Goal: Information Seeking & Learning: Learn about a topic

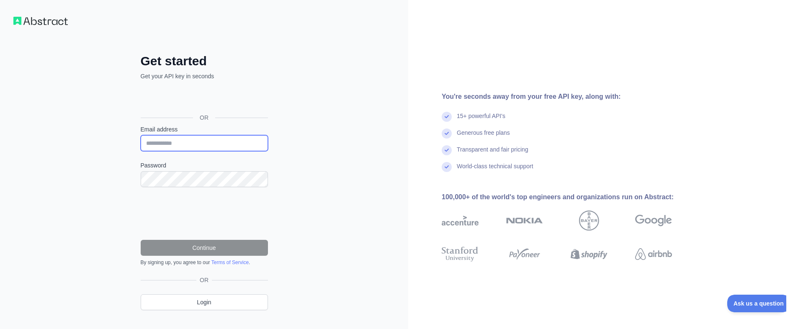
click at [225, 145] on input "Email address" at bounding box center [204, 143] width 127 height 16
click at [224, 101] on div "Sign in with Google. Opens in new tab" at bounding box center [204, 99] width 126 height 18
click at [227, 147] on input "Email address" at bounding box center [204, 143] width 127 height 16
click at [228, 147] on input "Email address" at bounding box center [204, 143] width 127 height 16
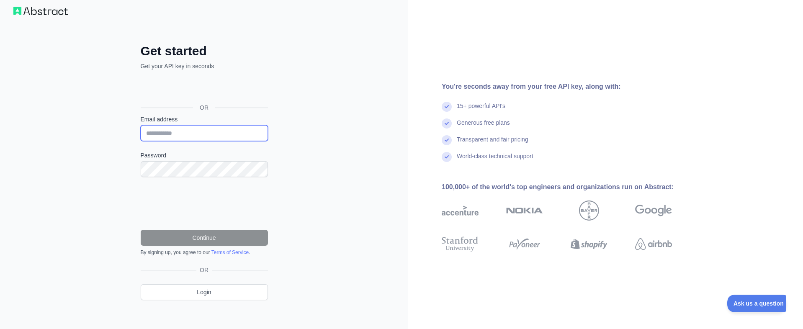
scroll to position [14, 0]
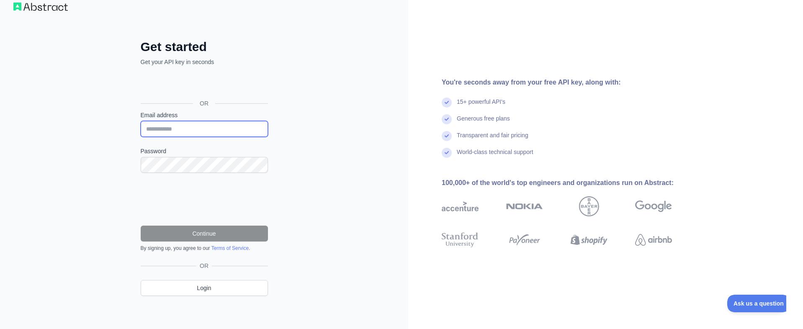
click at [216, 131] on input "Email address" at bounding box center [204, 129] width 127 height 16
click at [216, 132] on input "Email address" at bounding box center [204, 129] width 127 height 16
type input "*"
paste input "**********"
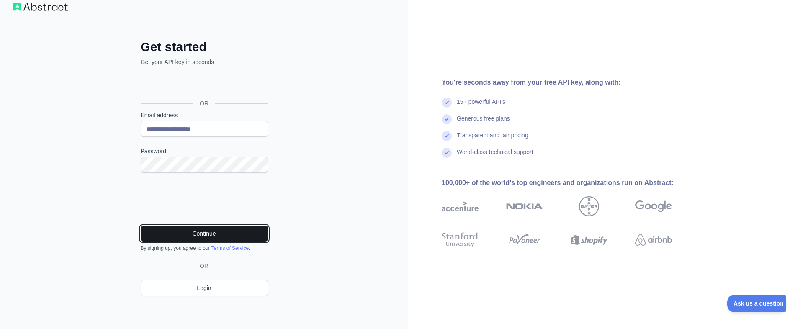
click at [204, 235] on button "Continue" at bounding box center [204, 234] width 127 height 16
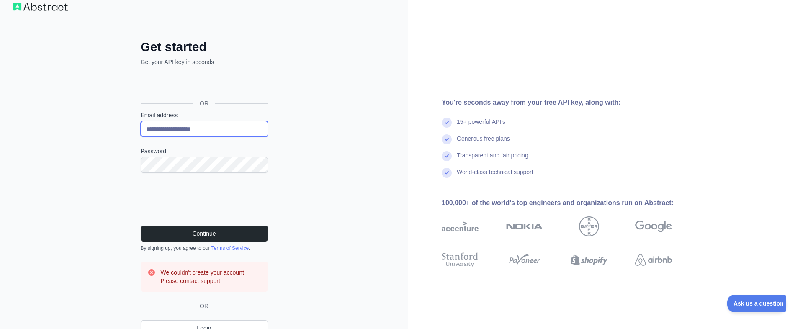
drag, startPoint x: 223, startPoint y: 124, endPoint x: 180, endPoint y: 124, distance: 43.1
click at [180, 124] on input "**********" at bounding box center [204, 129] width 127 height 16
type input "**********"
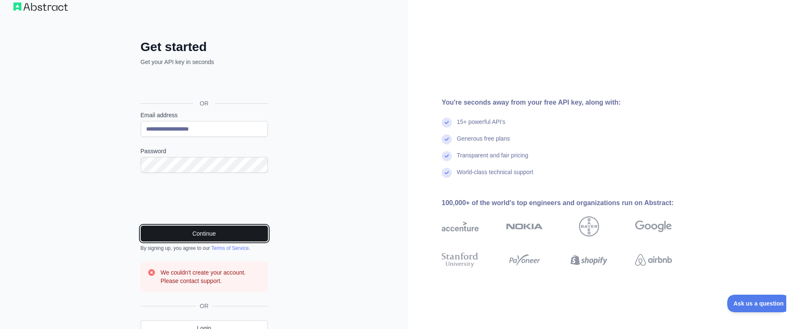
click at [184, 232] on button "Continue" at bounding box center [204, 234] width 127 height 16
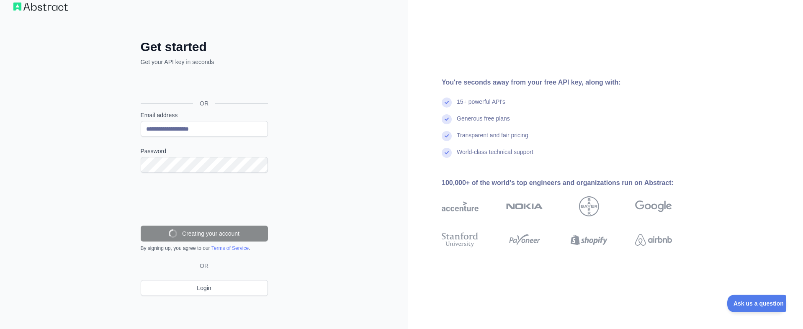
scroll to position [0, 0]
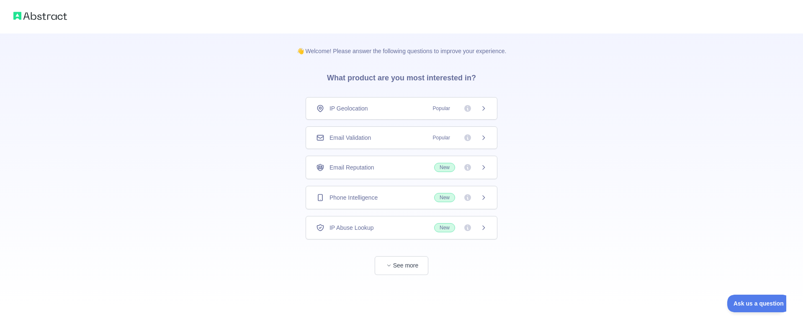
click at [482, 112] on span "Popular" at bounding box center [457, 108] width 59 height 8
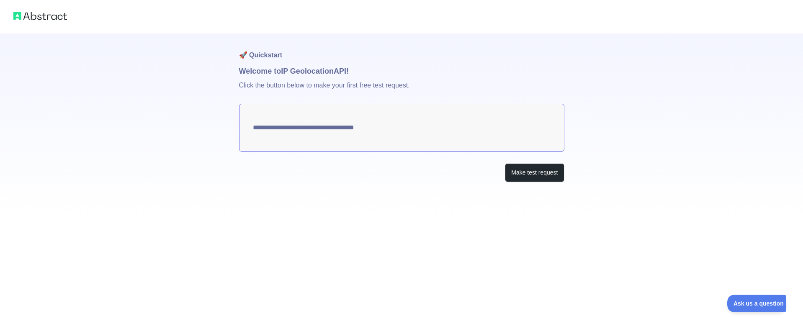
type textarea "**********"
click at [529, 172] on button "Make test request" at bounding box center [534, 172] width 59 height 19
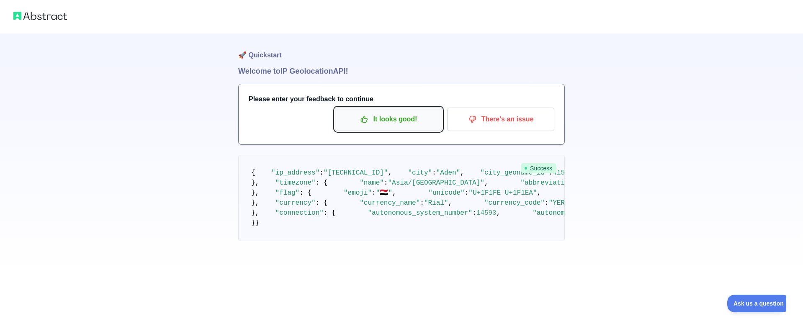
click at [393, 124] on p "It looks good!" at bounding box center [388, 119] width 95 height 14
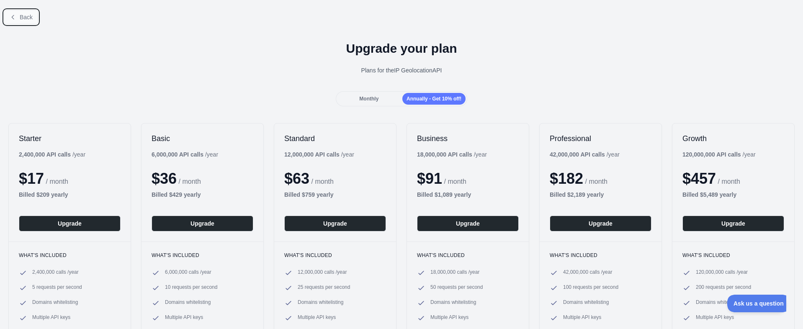
click at [15, 18] on icon at bounding box center [13, 17] width 7 height 7
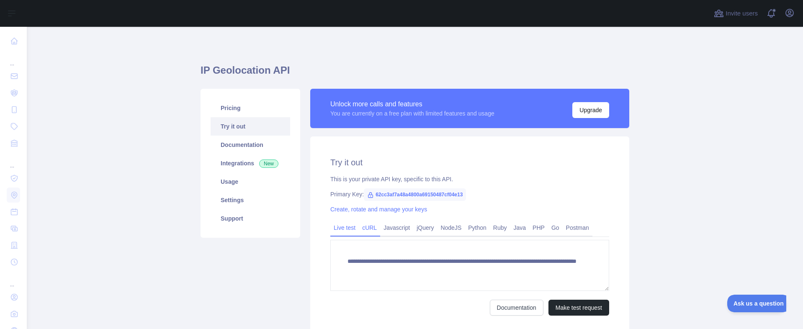
click at [366, 228] on link "cURL" at bounding box center [369, 227] width 21 height 13
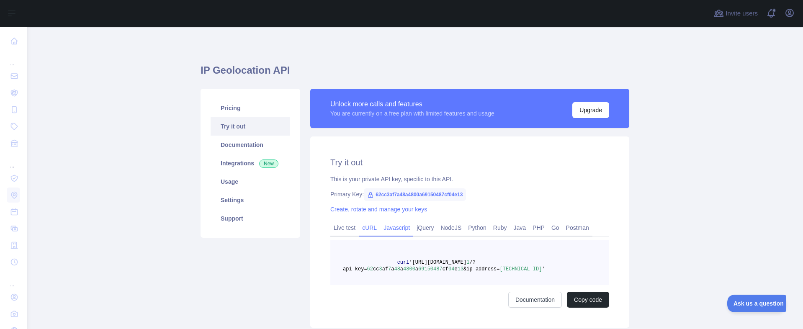
click at [389, 228] on link "Javascript" at bounding box center [396, 227] width 33 height 13
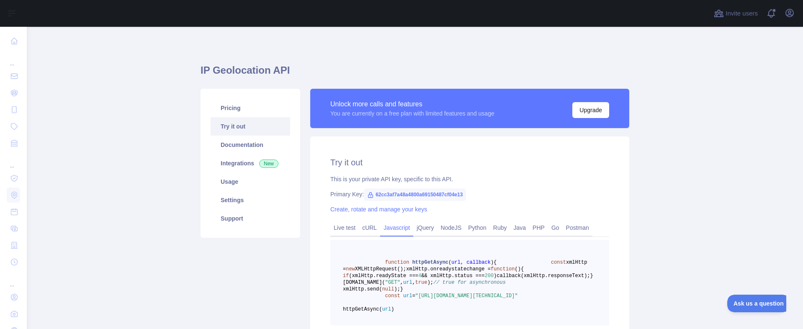
click at [385, 196] on span "62cc3af7a48a4800a69150487cf04e13" at bounding box center [415, 194] width 102 height 13
click at [381, 209] on link "Create, rotate and manage your keys" at bounding box center [378, 209] width 97 height 7
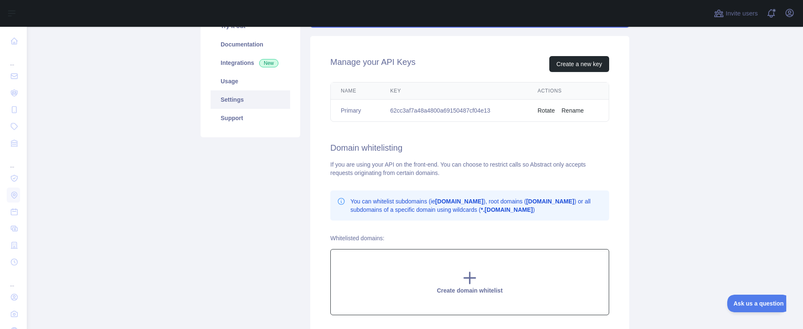
scroll to position [151, 0]
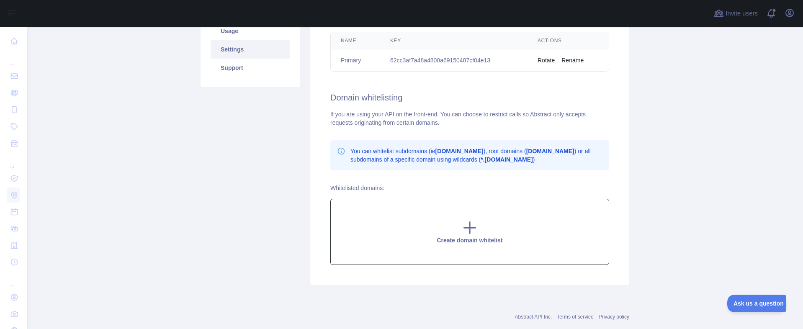
click at [446, 232] on div "Create domain whitelist" at bounding box center [469, 232] width 279 height 66
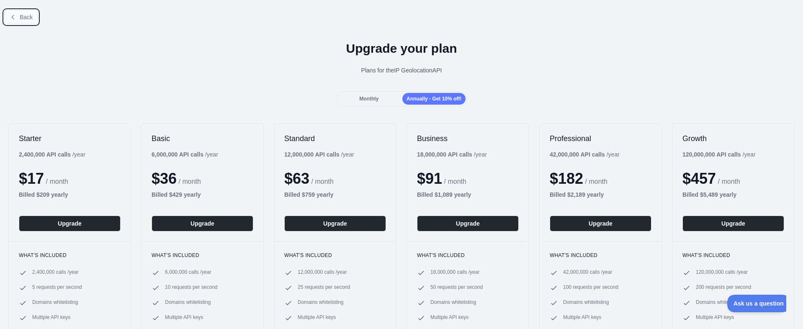
click at [20, 19] on button "Back" at bounding box center [21, 17] width 34 height 14
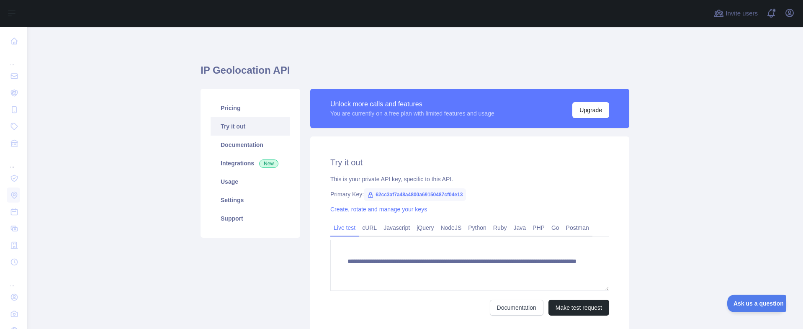
click at [418, 193] on span "62cc3af7a48a4800a69150487cf04e13" at bounding box center [415, 194] width 102 height 13
copy span "62cc3af7a48a4800a69150487cf04e13"
click at [251, 143] on link "Documentation" at bounding box center [251, 145] width 80 height 18
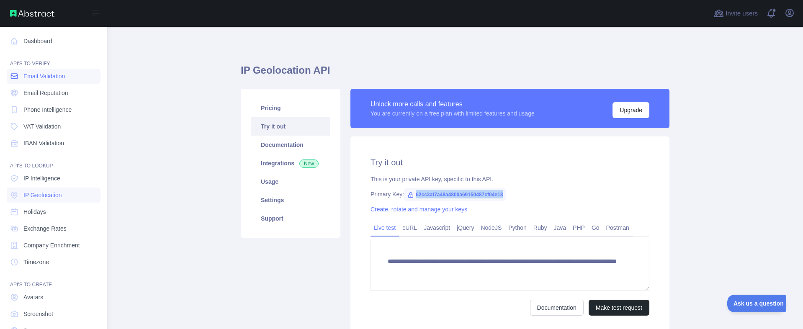
click at [13, 76] on icon at bounding box center [14, 76] width 6 height 5
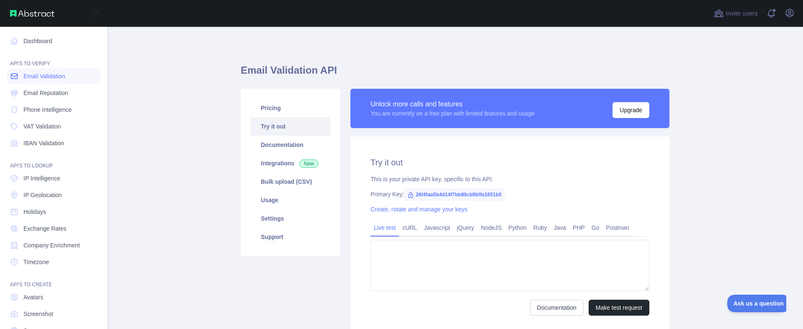
type textarea "**********"
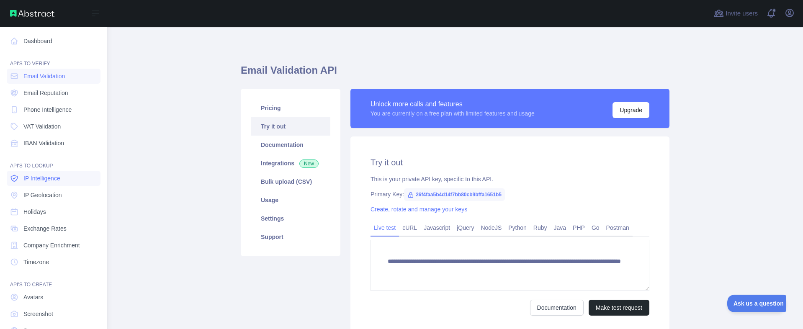
click at [53, 178] on span "IP Intelligence" at bounding box center [41, 178] width 37 height 8
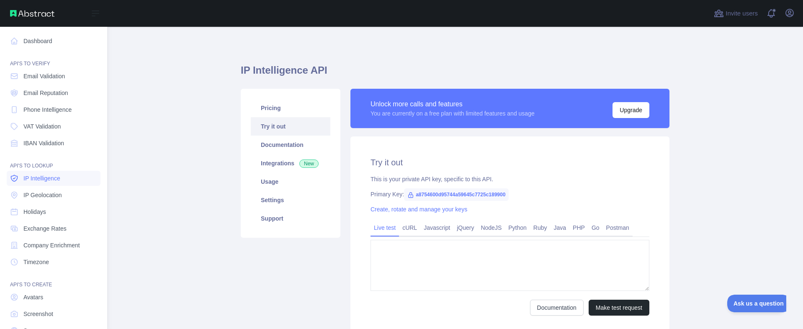
type textarea "**********"
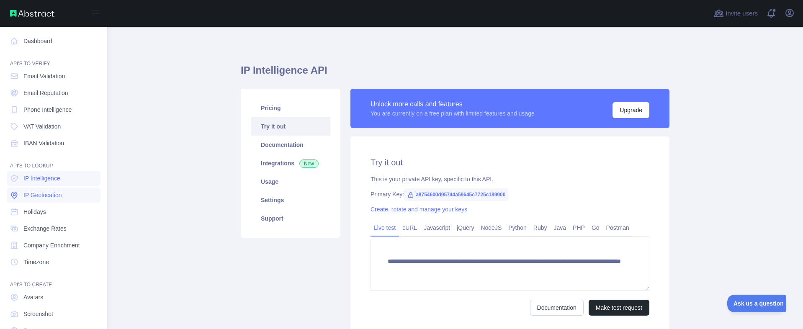
click at [50, 196] on span "IP Geolocation" at bounding box center [42, 195] width 39 height 8
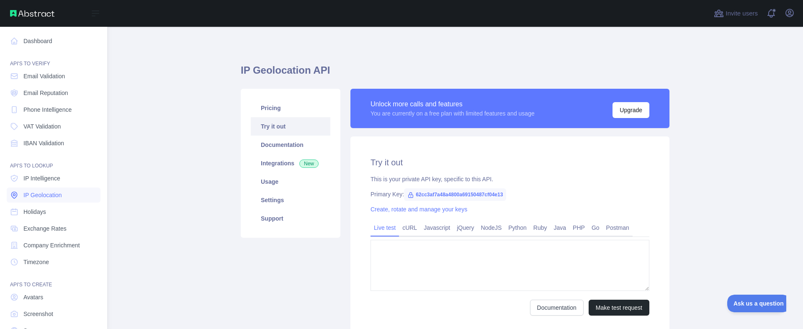
type textarea "**********"
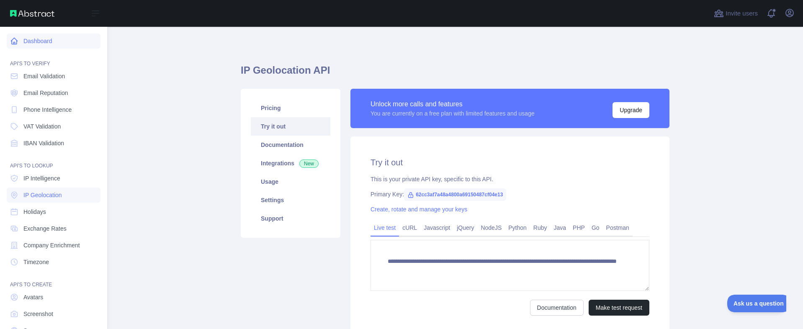
click at [36, 39] on link "Dashboard" at bounding box center [54, 41] width 94 height 15
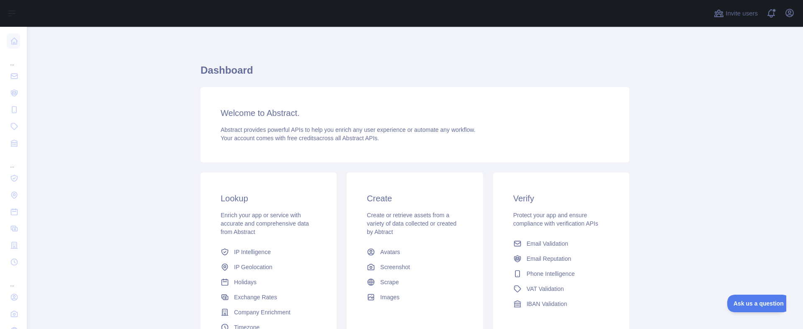
scroll to position [50, 0]
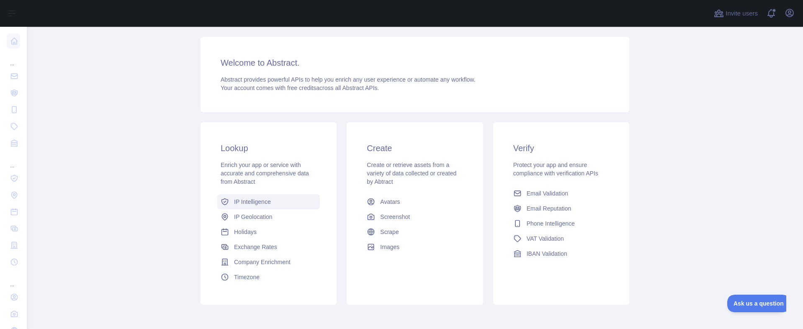
click at [263, 206] on span "IP Intelligence" at bounding box center [252, 202] width 37 height 8
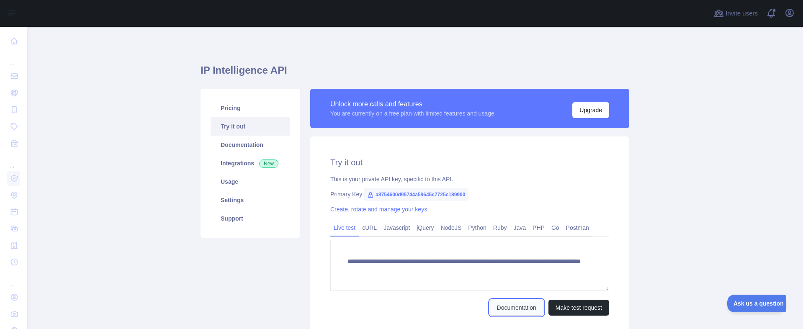
click at [515, 307] on link "Documentation" at bounding box center [517, 308] width 54 height 16
click at [242, 161] on link "Integrations New" at bounding box center [251, 163] width 80 height 18
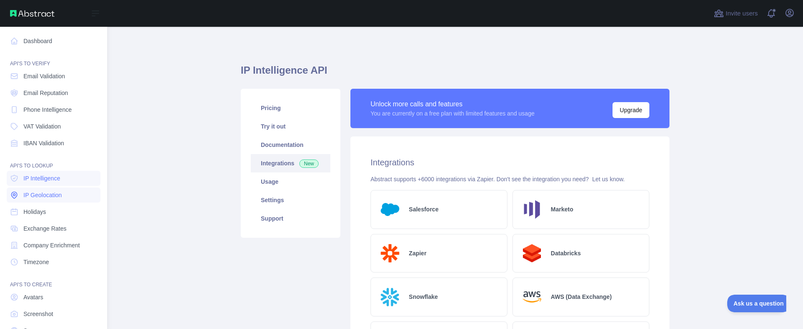
click at [44, 197] on span "IP Geolocation" at bounding box center [42, 195] width 39 height 8
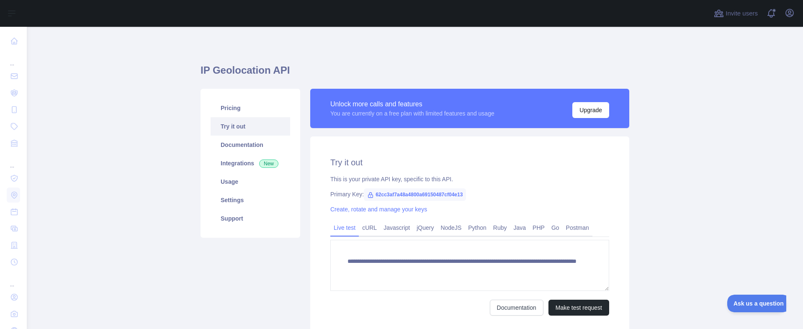
click at [370, 194] on icon at bounding box center [370, 195] width 7 height 7
click at [368, 210] on link "Create, rotate and manage your keys" at bounding box center [378, 209] width 97 height 7
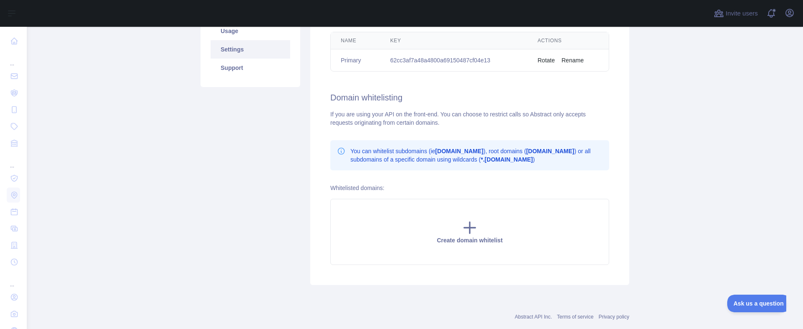
scroll to position [50, 0]
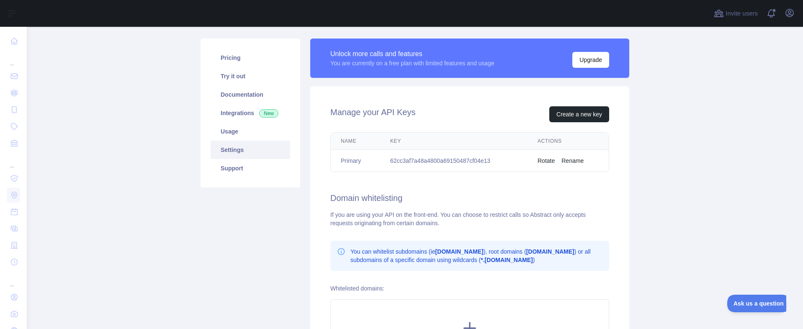
click at [412, 160] on td "62cc3af7a48a4800a69150487cf04e13" at bounding box center [453, 161] width 147 height 22
copy td "62cc3af7a48a4800a69150487cf04e13"
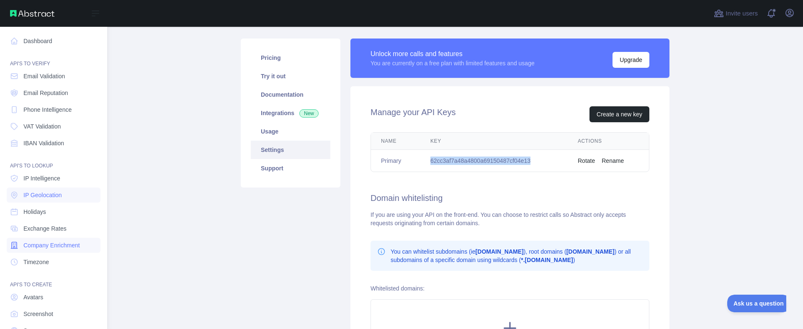
click at [61, 245] on span "Company Enrichment" at bounding box center [51, 245] width 57 height 8
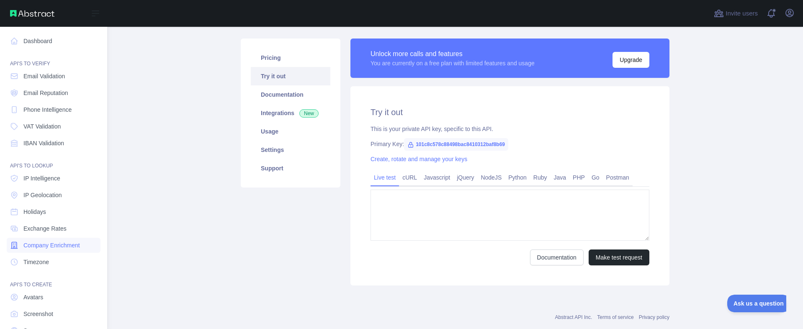
type textarea "**********"
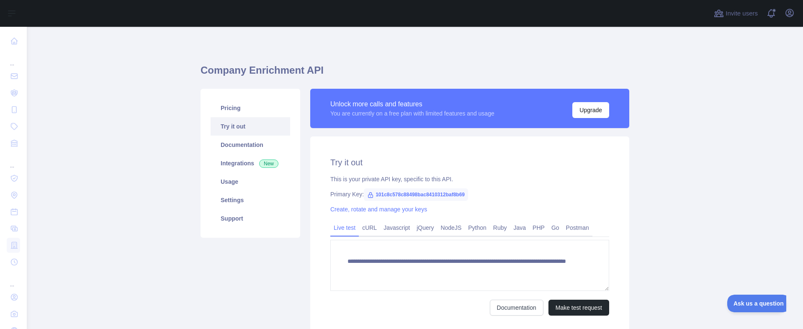
click at [426, 193] on span "101c8c578c88498bac8410312baf8b69" at bounding box center [416, 194] width 104 height 13
copy span "101c8c578c88498bac8410312baf8b69"
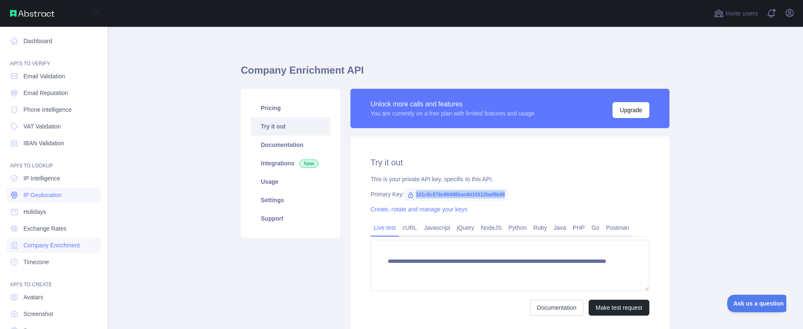
click at [39, 190] on link "IP Geolocation" at bounding box center [54, 195] width 94 height 15
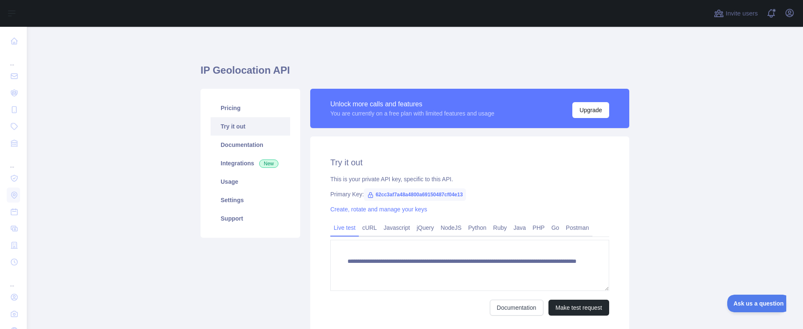
click at [414, 195] on span "62cc3af7a48a4800a69150487cf04e13" at bounding box center [415, 194] width 102 height 13
copy span "62cc3af7a48a4800a69150487cf04e13"
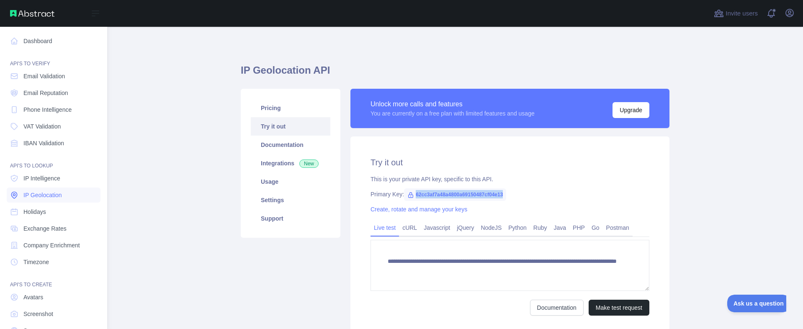
scroll to position [39, 0]
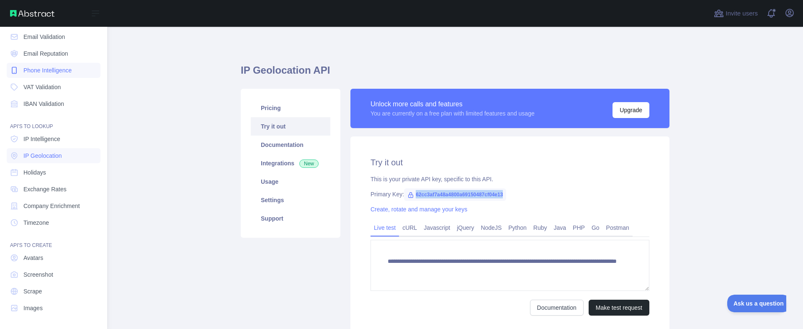
click at [46, 71] on span "Phone Intelligence" at bounding box center [47, 70] width 48 height 8
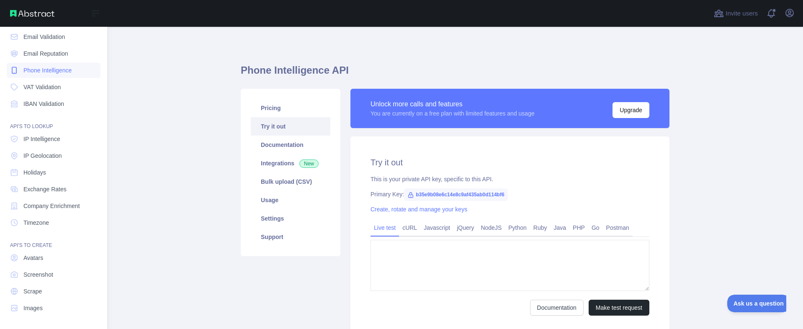
type textarea "**********"
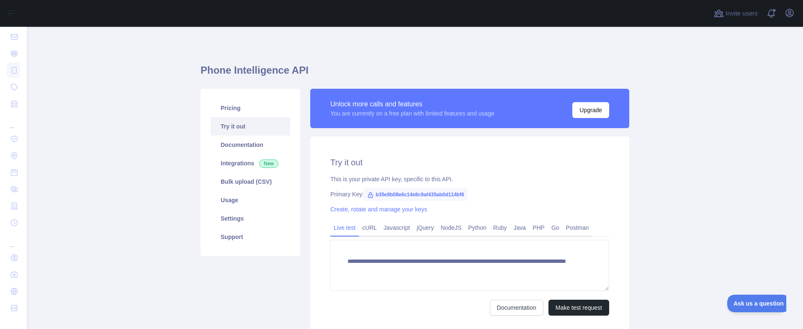
click at [430, 194] on span "b35e9b08e6c14e8c9af435ab0d114bf6" at bounding box center [416, 194] width 104 height 13
copy span "b35e9b08e6c14e8c9af435ab0d114bf6"
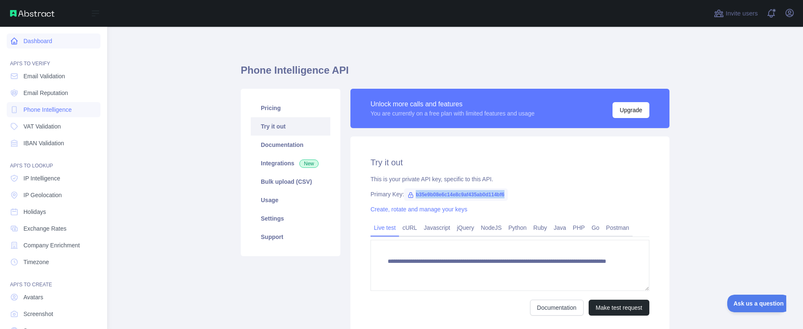
click at [39, 44] on link "Dashboard" at bounding box center [54, 41] width 94 height 15
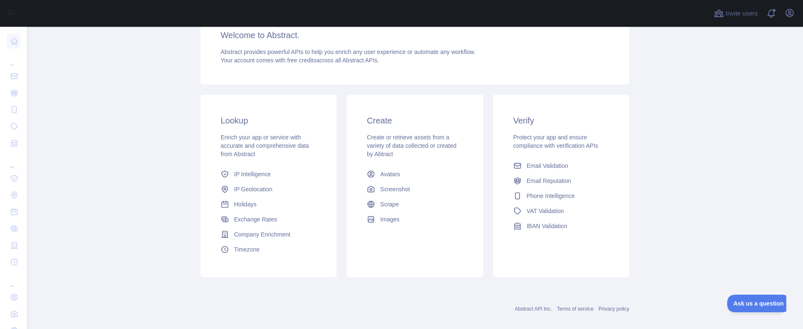
scroll to position [88, 0]
